Goal: Information Seeking & Learning: Learn about a topic

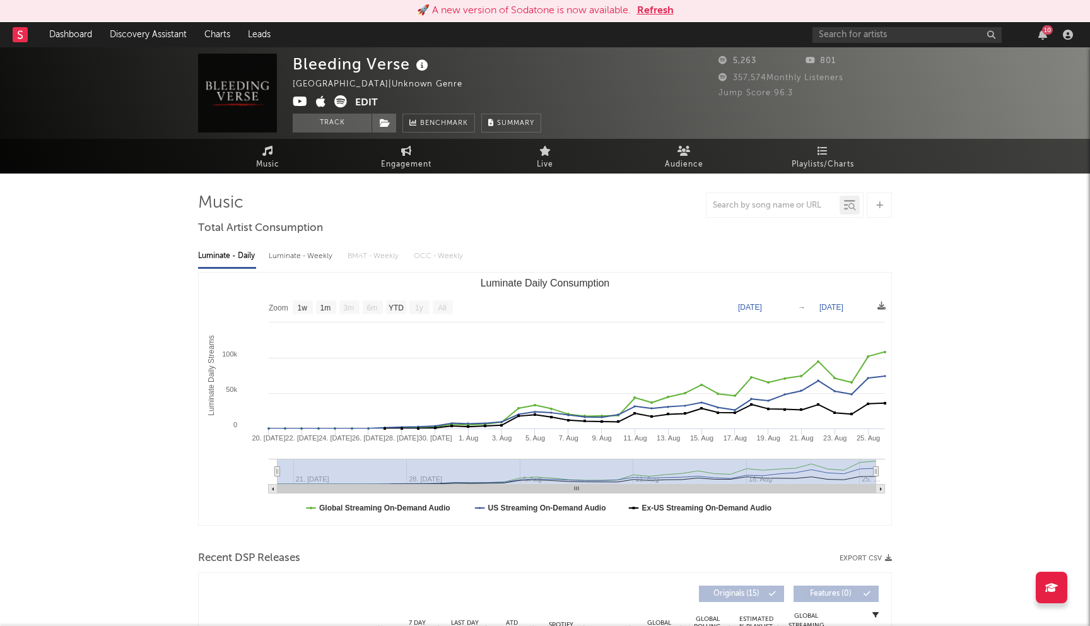
select select "1w"
click at [883, 37] on input "text" at bounding box center [907, 35] width 189 height 16
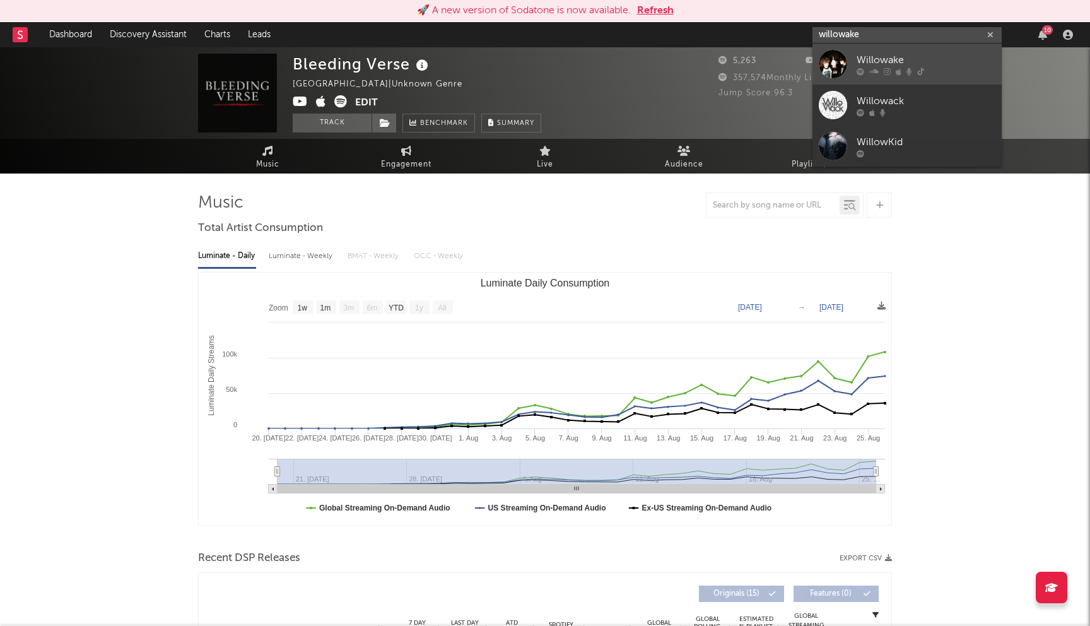
type input "willowake"
click at [881, 56] on div "Willowake" at bounding box center [926, 59] width 139 height 15
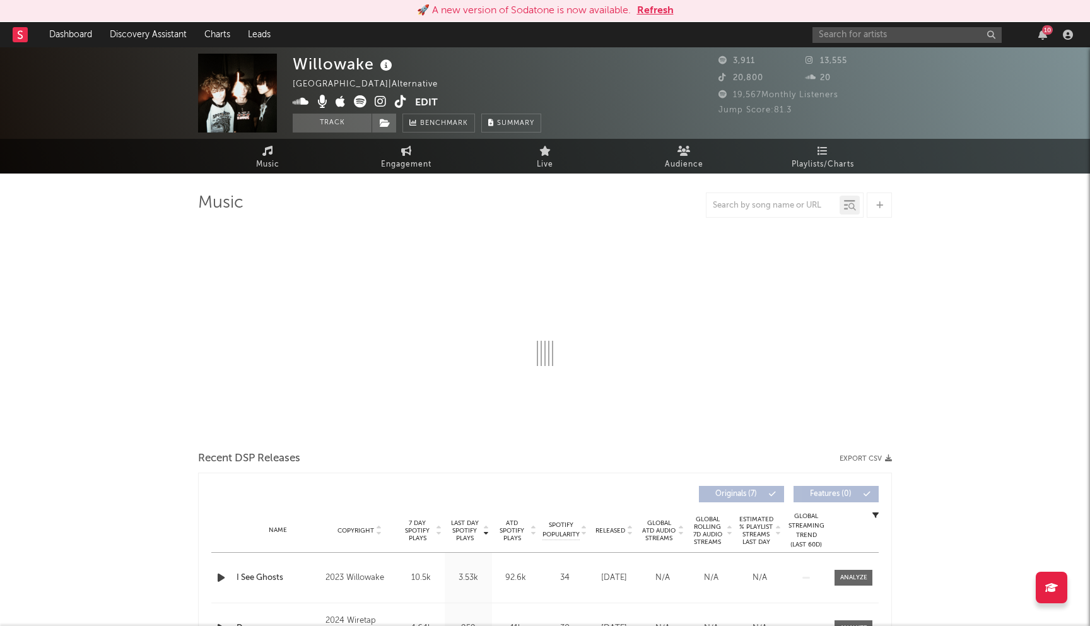
select select "1w"
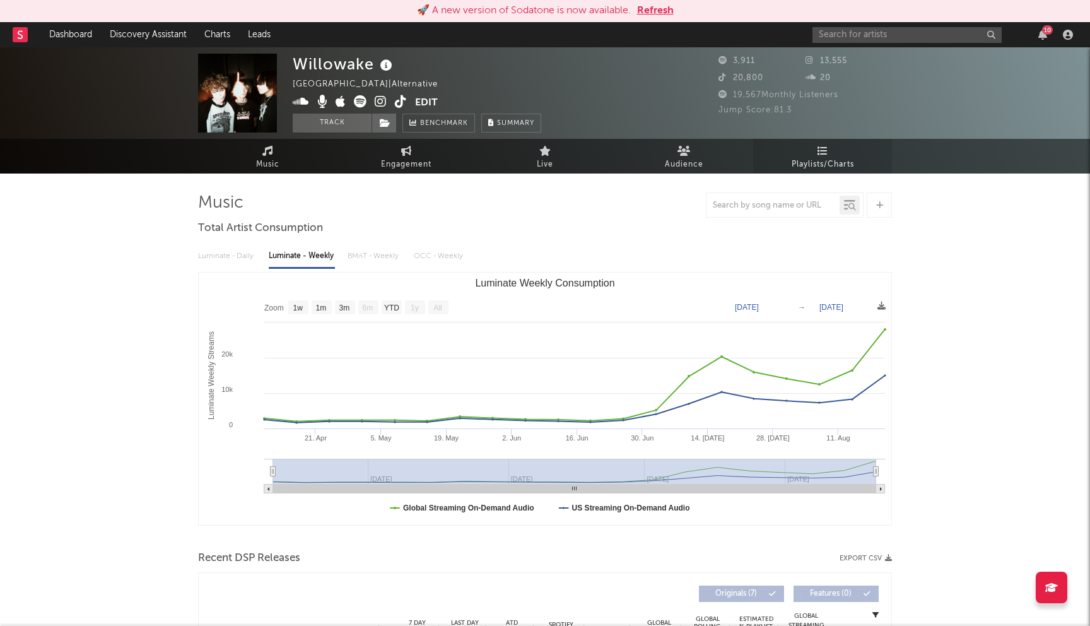
click at [789, 150] on link "Playlists/Charts" at bounding box center [822, 156] width 139 height 35
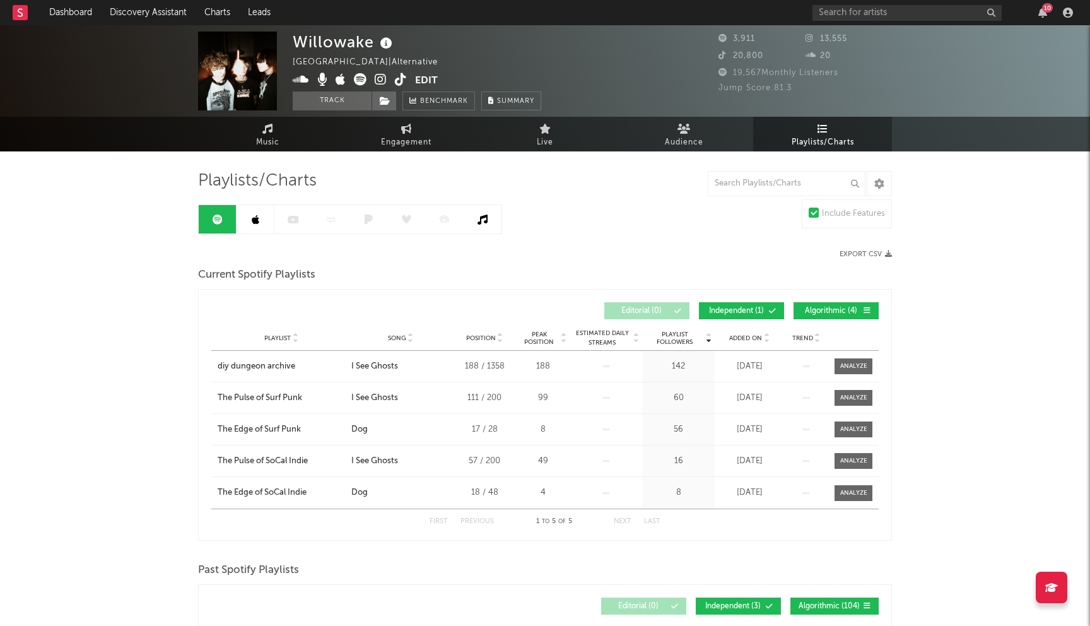
click at [764, 324] on div "Playlist Followers Playlist Song Position Peak Position Playlist Followers Adde…" at bounding box center [545, 311] width 668 height 30
click at [247, 223] on link at bounding box center [256, 219] width 38 height 28
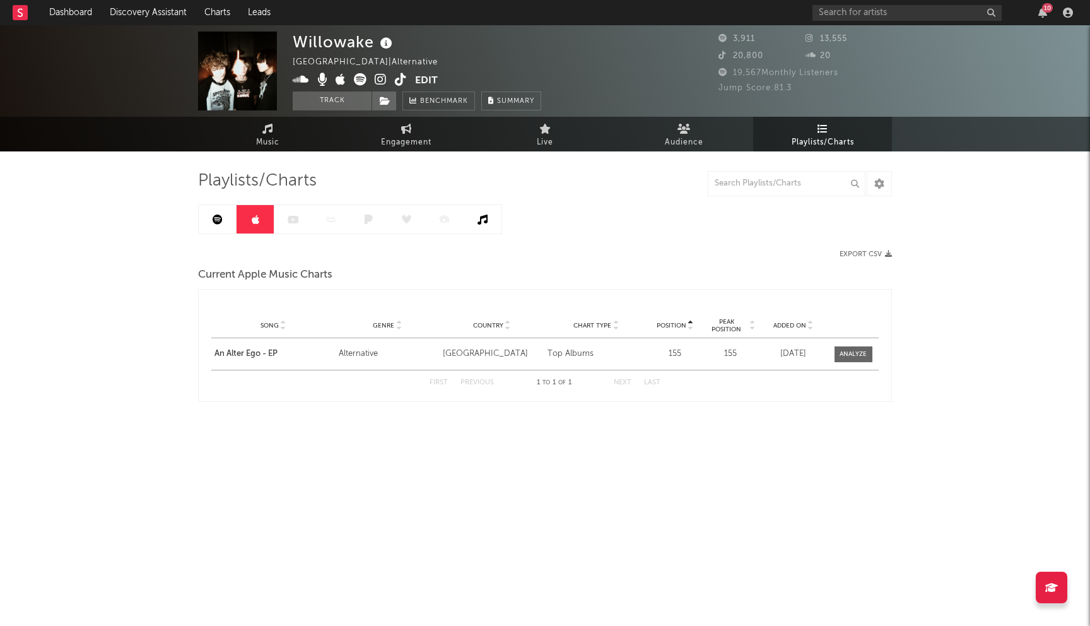
click at [201, 220] on link at bounding box center [218, 219] width 38 height 28
